Goal: Check status: Check status

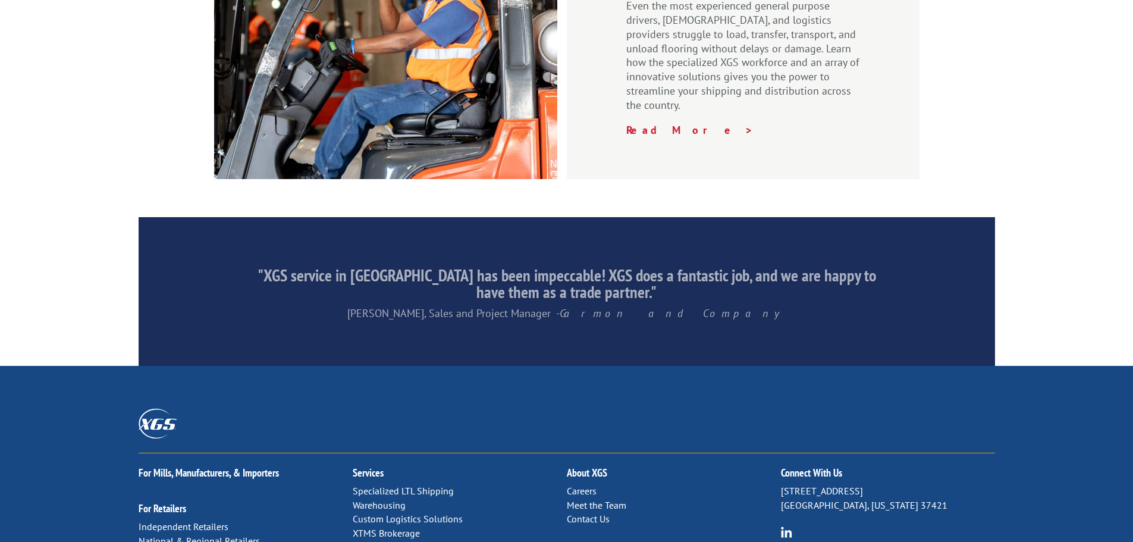
scroll to position [1812, 0]
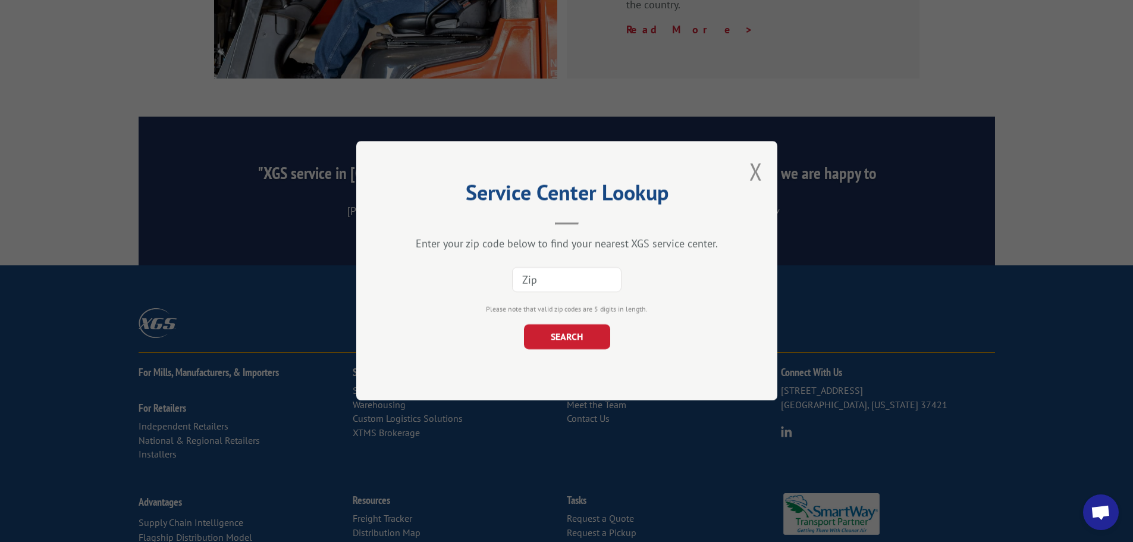
drag, startPoint x: 558, startPoint y: 280, endPoint x: 574, endPoint y: 284, distance: 16.4
click at [558, 280] on input at bounding box center [566, 280] width 109 height 25
type input "99212"
click button "SEARCH" at bounding box center [566, 337] width 86 height 25
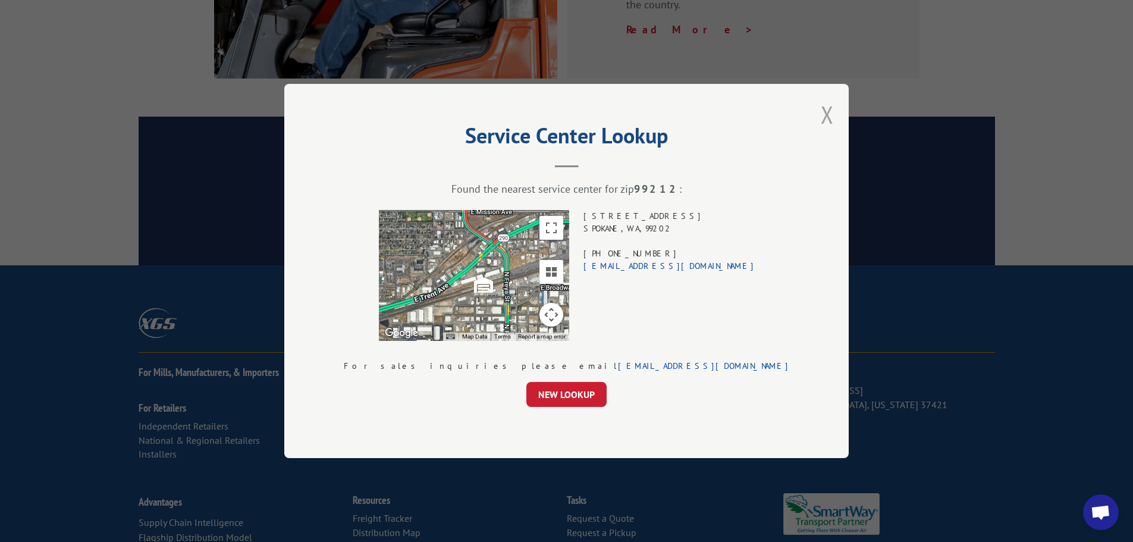
click at [821, 117] on button "Close modal" at bounding box center [827, 115] width 13 height 32
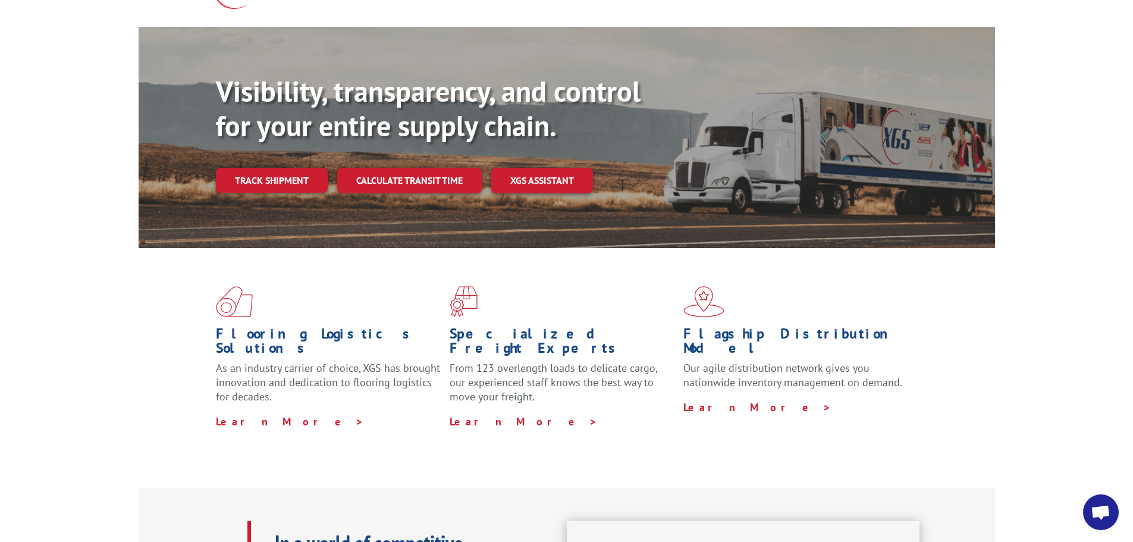
scroll to position [0, 0]
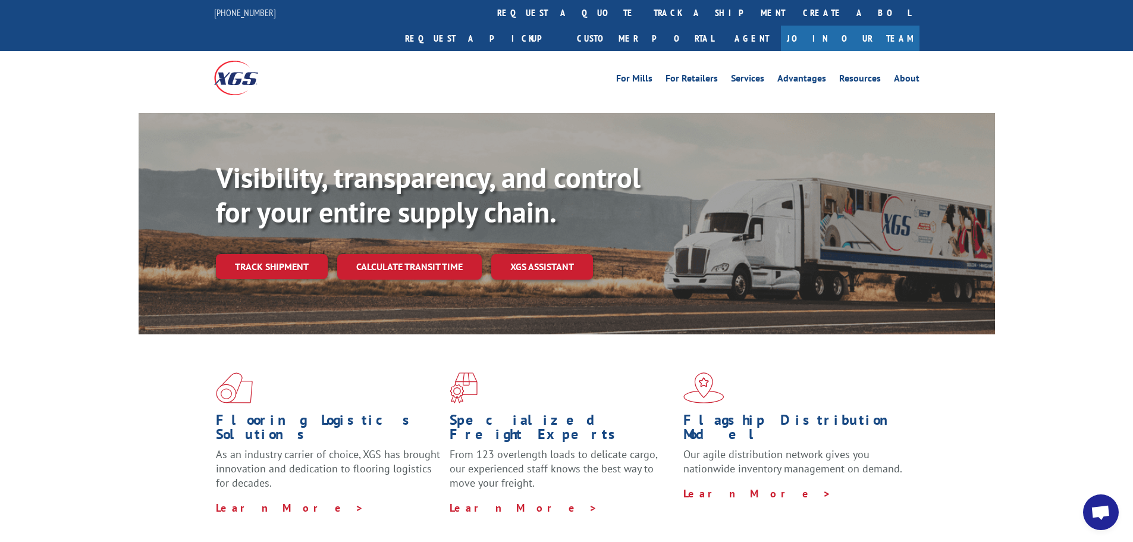
drag, startPoint x: 276, startPoint y: 234, endPoint x: 340, endPoint y: 256, distance: 67.9
click at [276, 254] on link "Track shipment" at bounding box center [272, 266] width 112 height 25
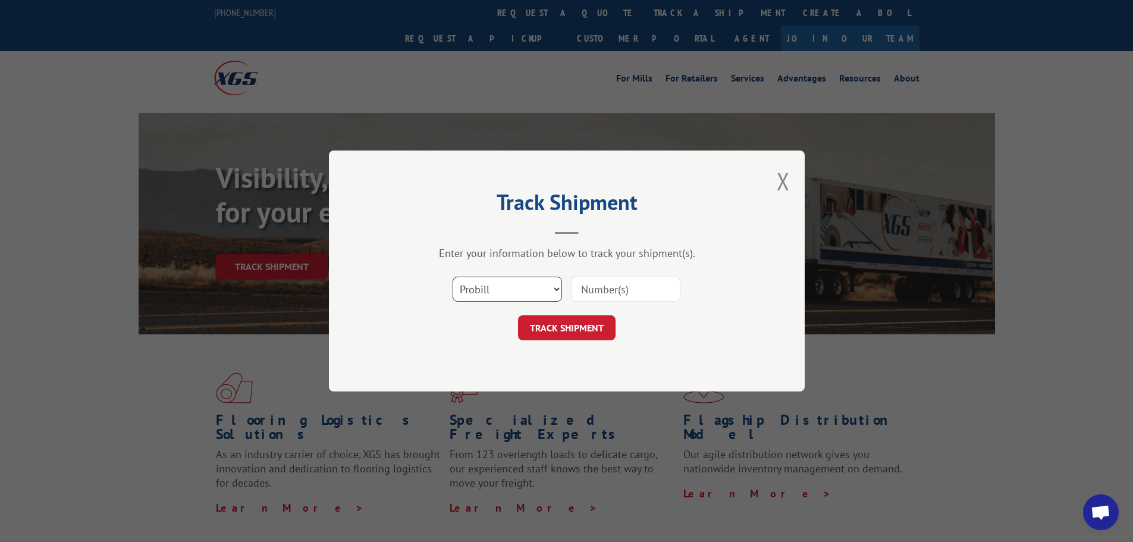
drag, startPoint x: 555, startPoint y: 288, endPoint x: 532, endPoint y: 298, distance: 25.1
click at [555, 288] on select "Select category... Probill BOL PO" at bounding box center [507, 289] width 109 height 25
select select "bol"
click at [453, 277] on select "Select category... Probill BOL PO" at bounding box center [507, 289] width 109 height 25
click at [611, 297] on input at bounding box center [625, 289] width 109 height 25
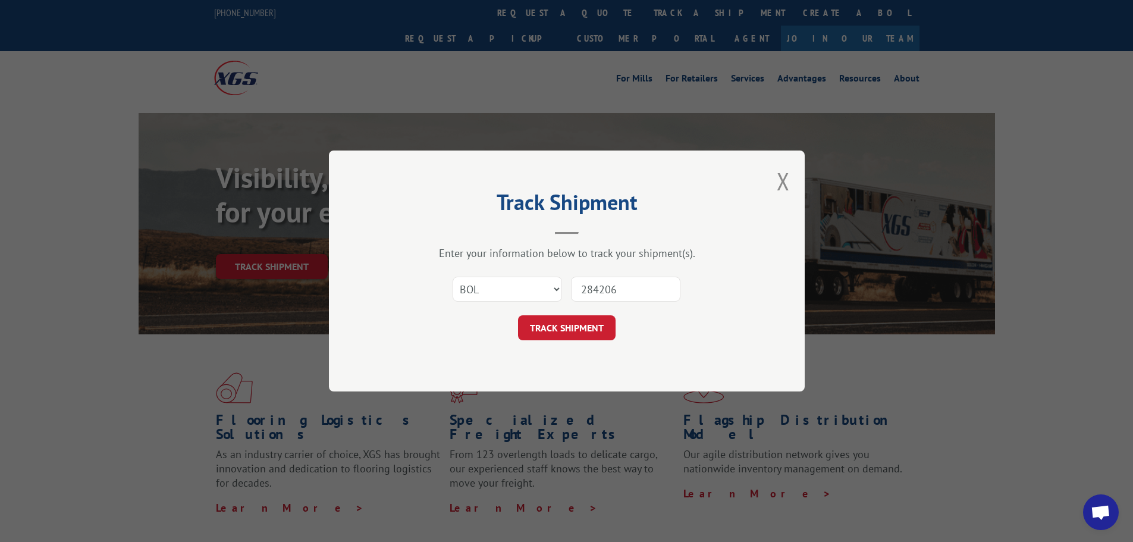
type input "2842066"
click button "TRACK SHIPMENT" at bounding box center [567, 327] width 98 height 25
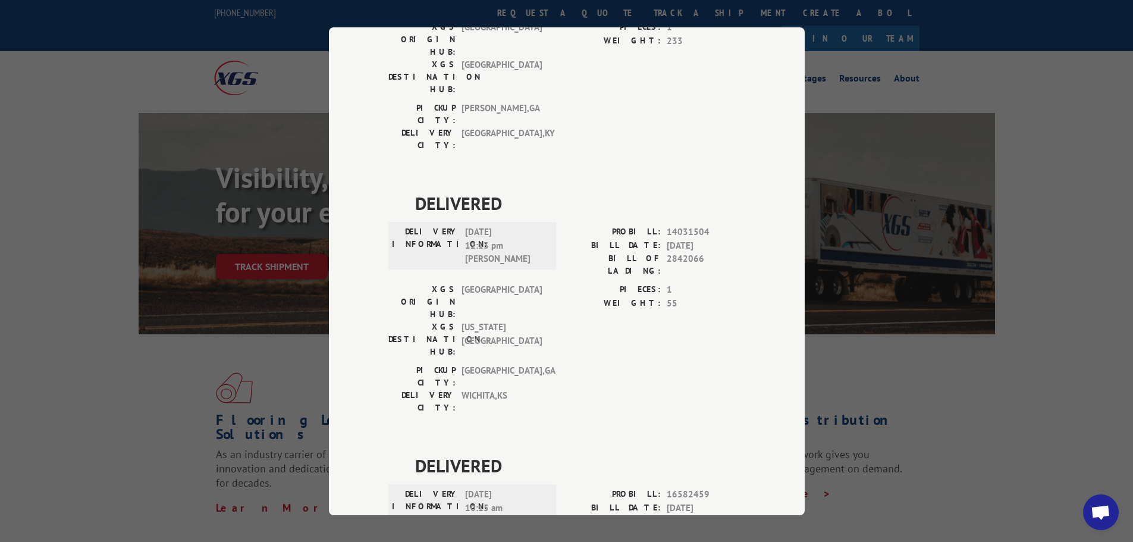
scroll to position [228, 0]
